Goal: Task Accomplishment & Management: Manage account settings

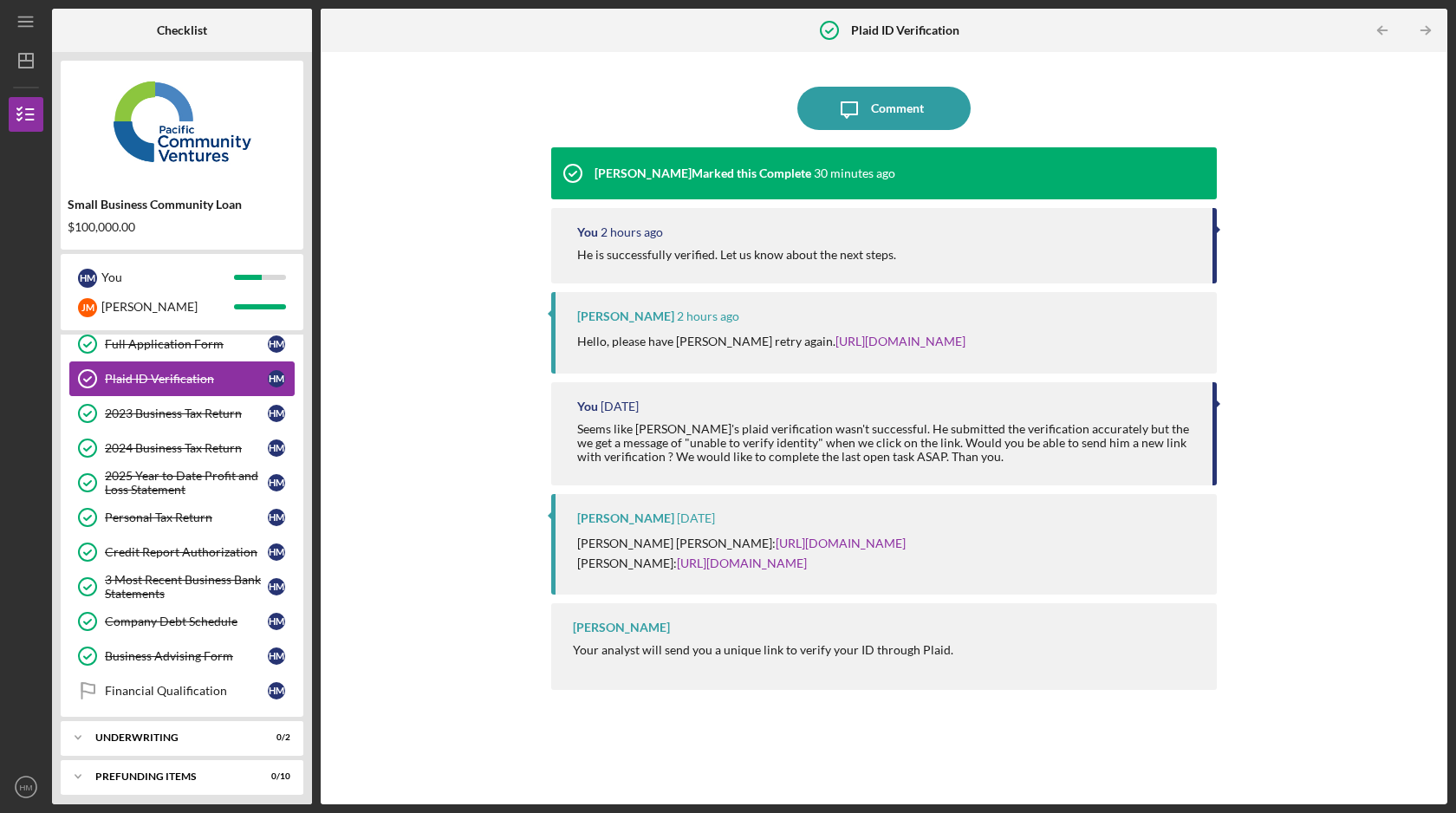
scroll to position [90, 0]
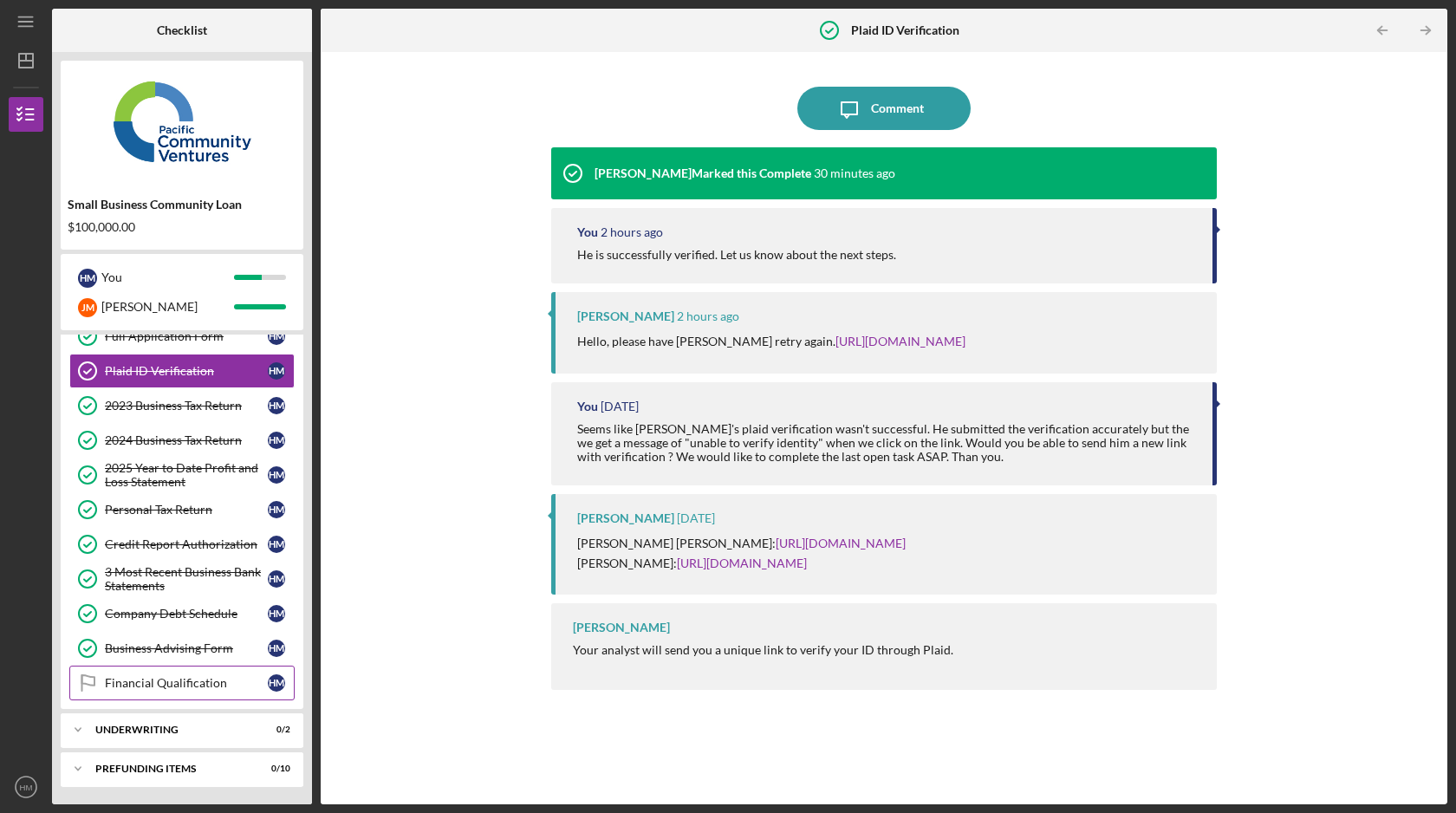
click at [192, 676] on div "Financial Qualification" at bounding box center [186, 682] width 163 height 14
